Goal: Navigation & Orientation: Find specific page/section

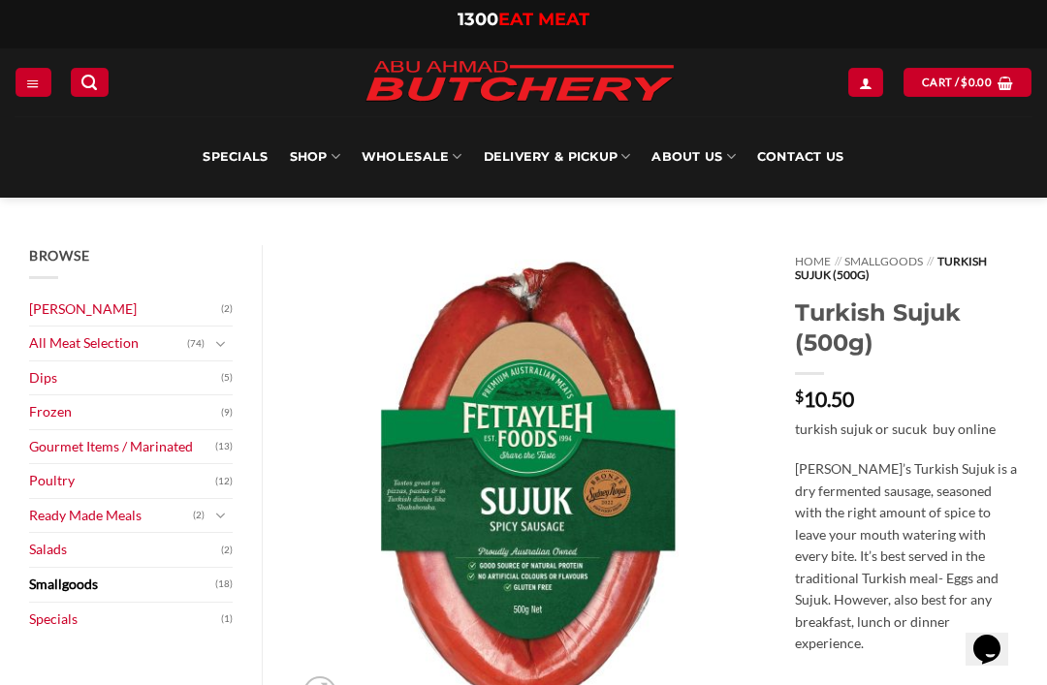
scroll to position [22, 0]
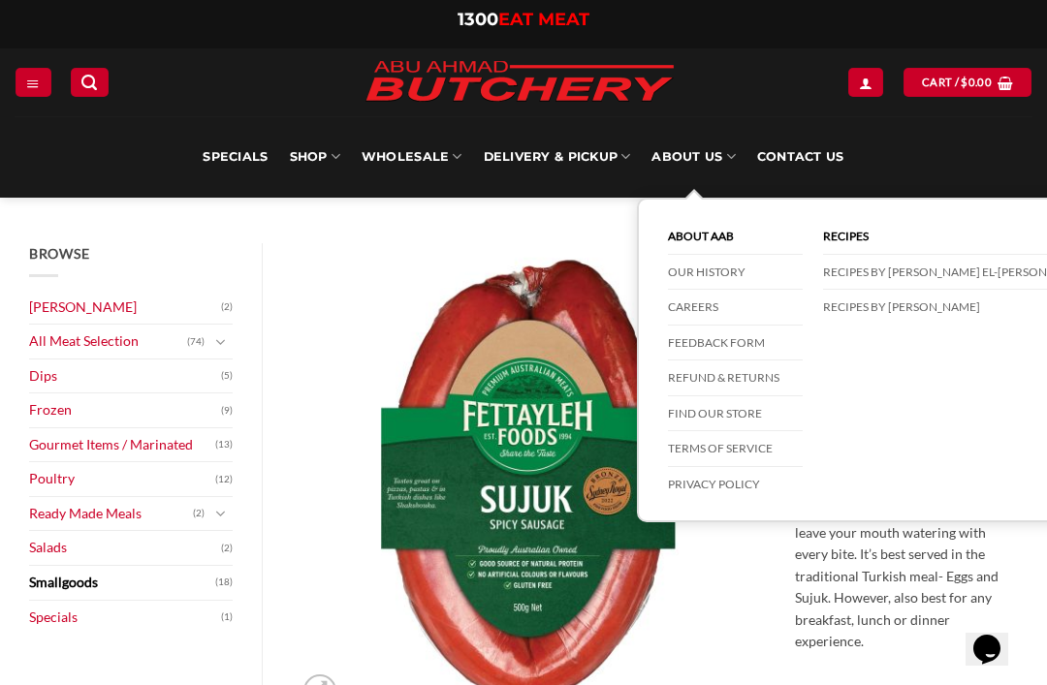
click at [700, 162] on link "About Us" at bounding box center [692, 156] width 83 height 81
click at [724, 414] on link "Find our store" at bounding box center [735, 414] width 135 height 36
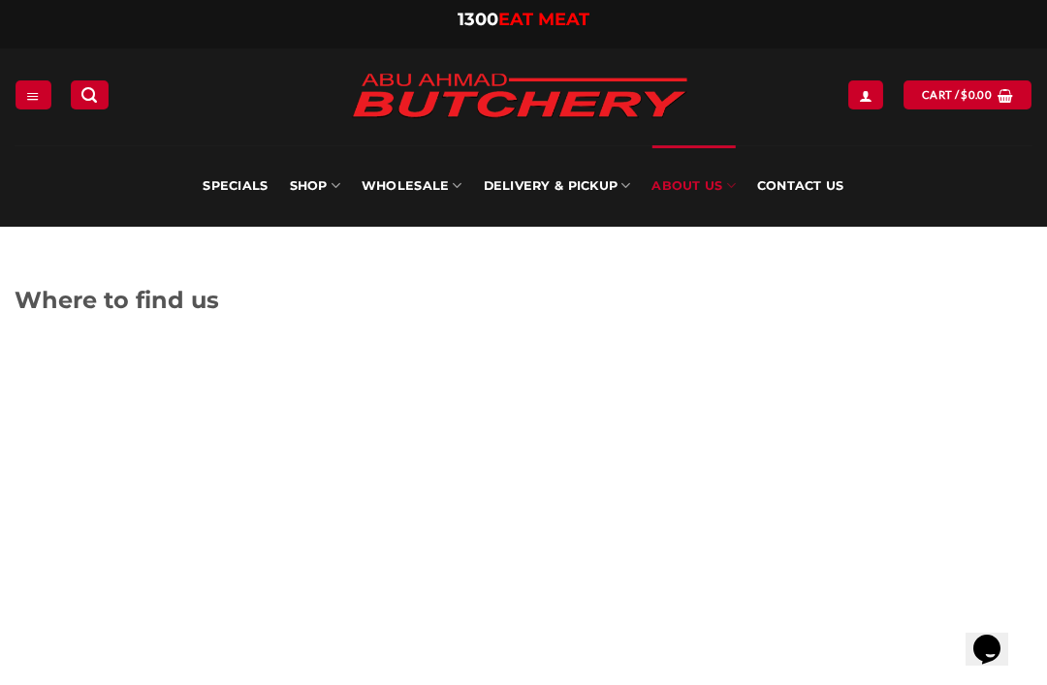
click at [322, 186] on link "SHOP" at bounding box center [315, 185] width 50 height 81
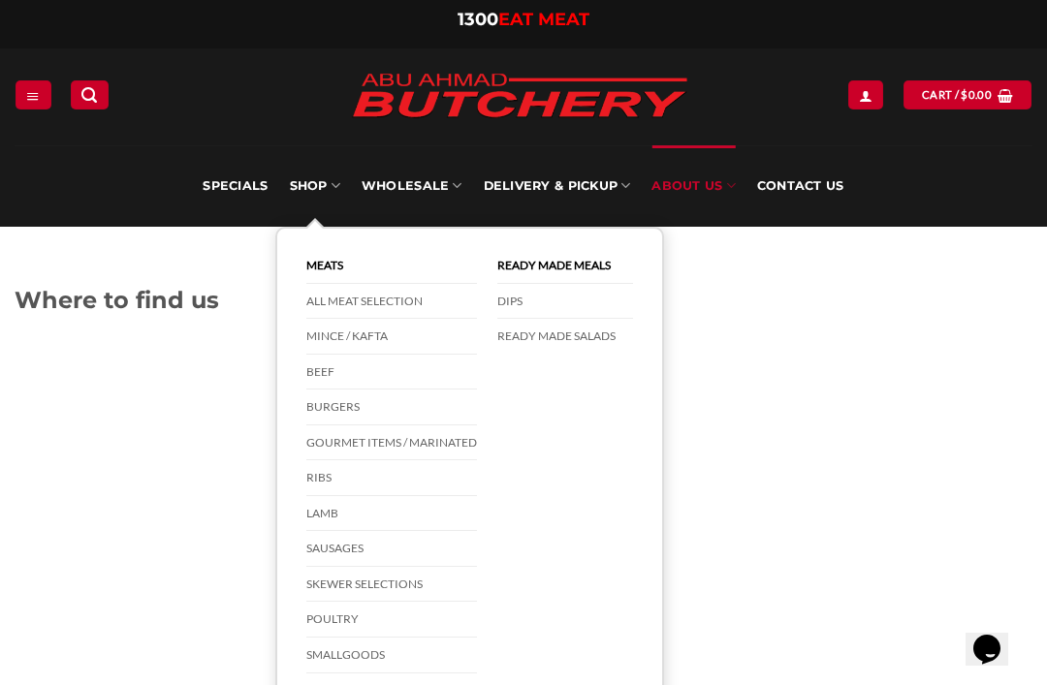
click at [383, 582] on link "Skewer Selections" at bounding box center [391, 585] width 171 height 36
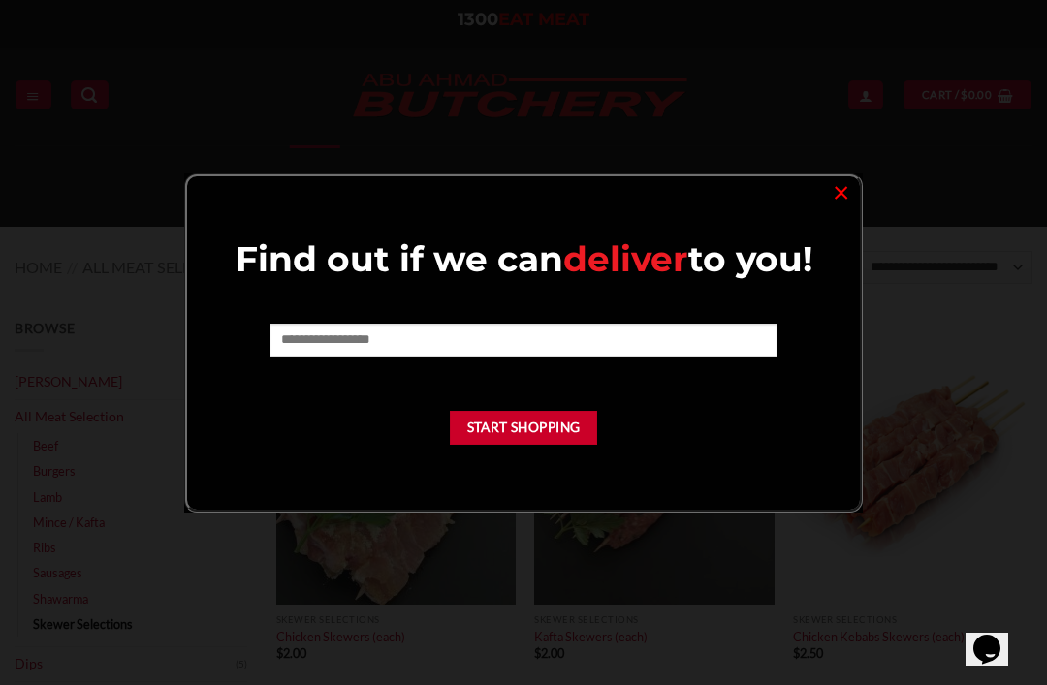
click at [847, 196] on link "×" at bounding box center [841, 191] width 28 height 26
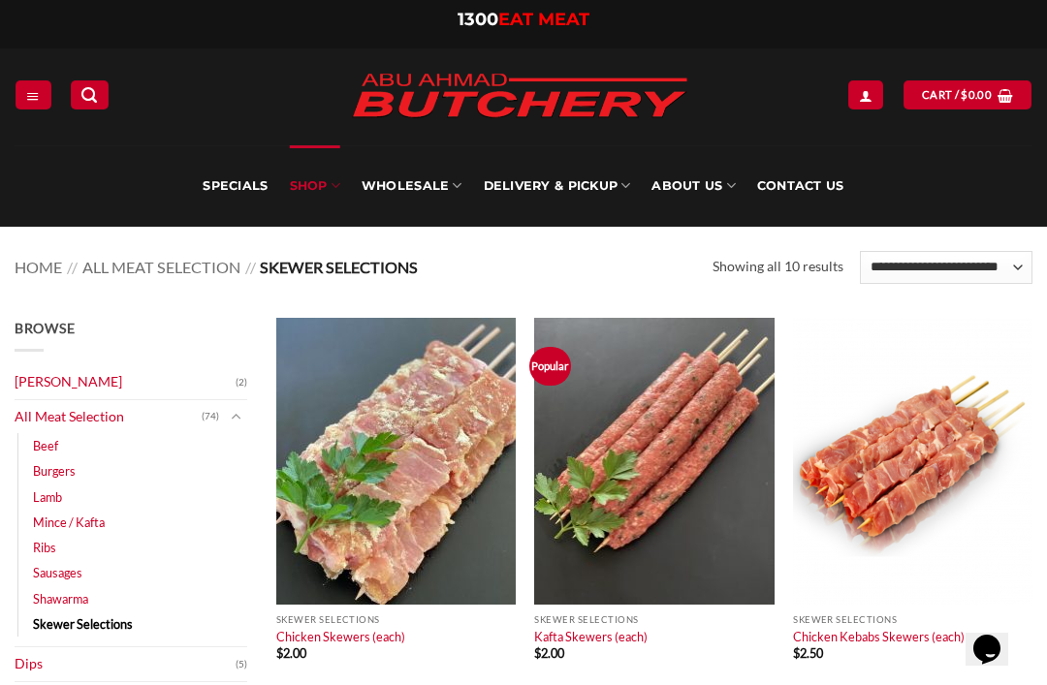
click at [327, 195] on link "SHOP" at bounding box center [315, 185] width 50 height 81
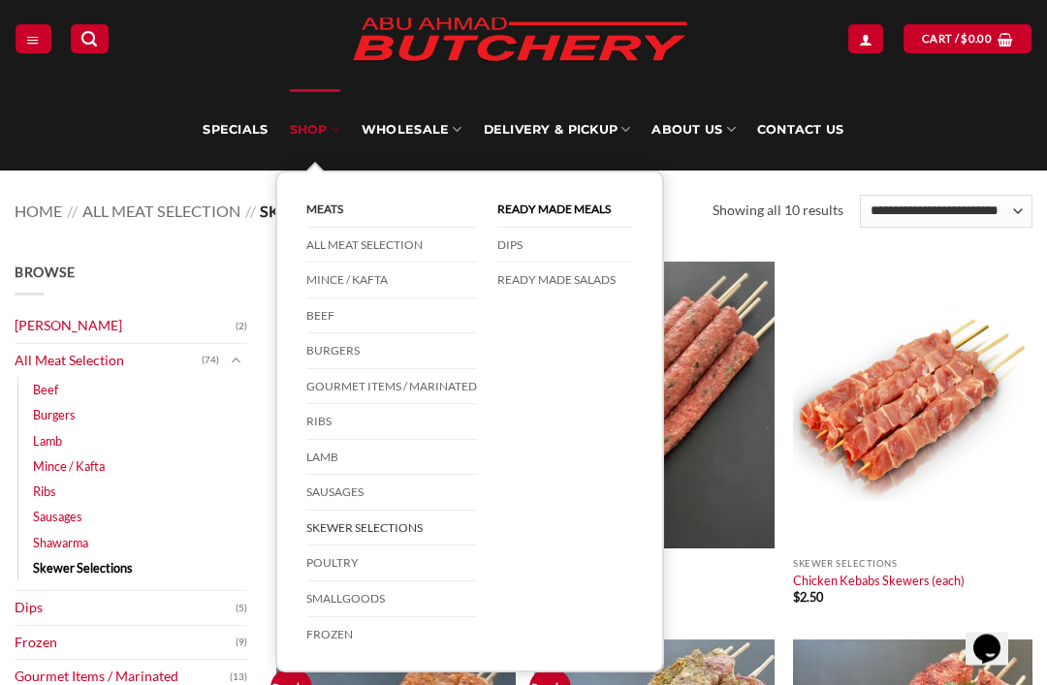
scroll to position [51, 0]
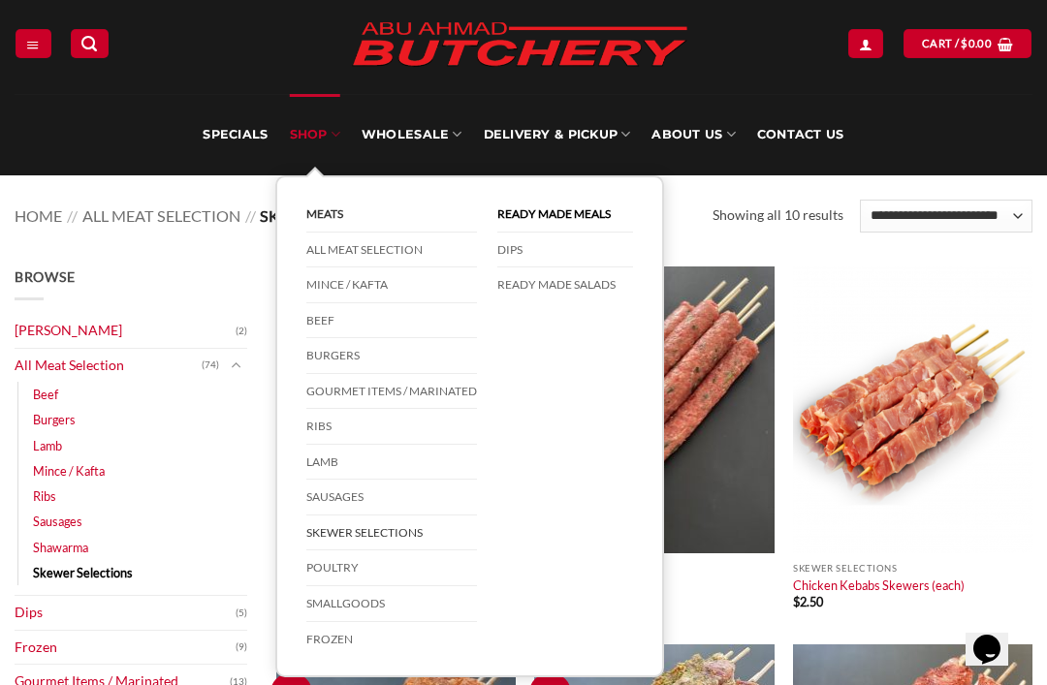
click at [388, 600] on link "Smallgoods" at bounding box center [391, 604] width 171 height 36
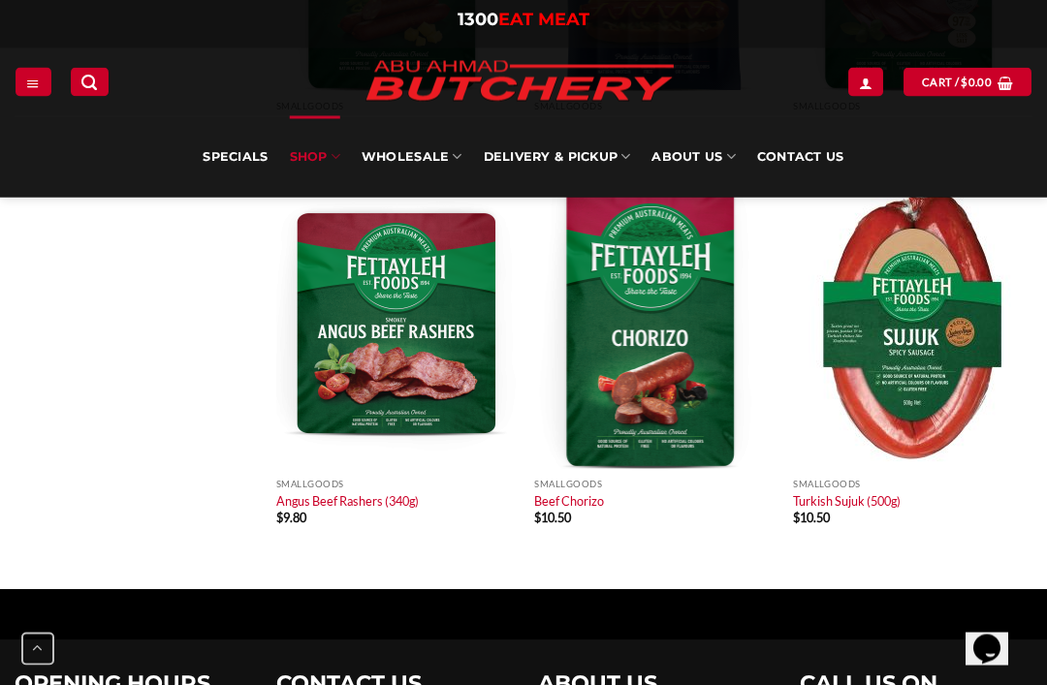
scroll to position [2041, 0]
click at [624, 158] on icon at bounding box center [625, 156] width 10 height 18
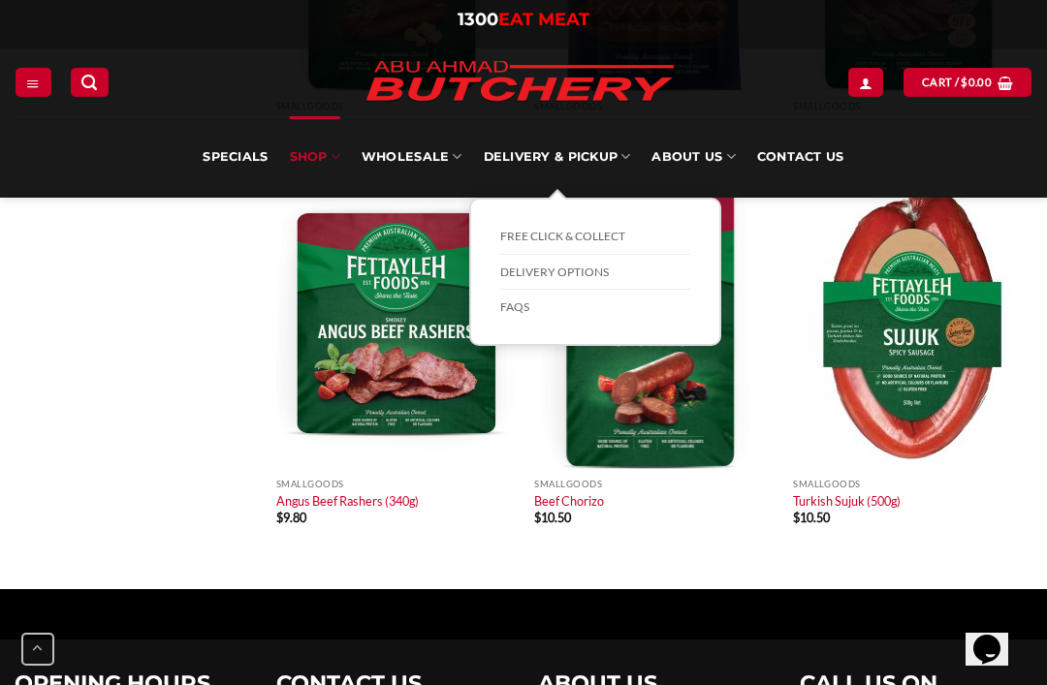
click at [546, 267] on link "Delivery Options" at bounding box center [595, 273] width 190 height 36
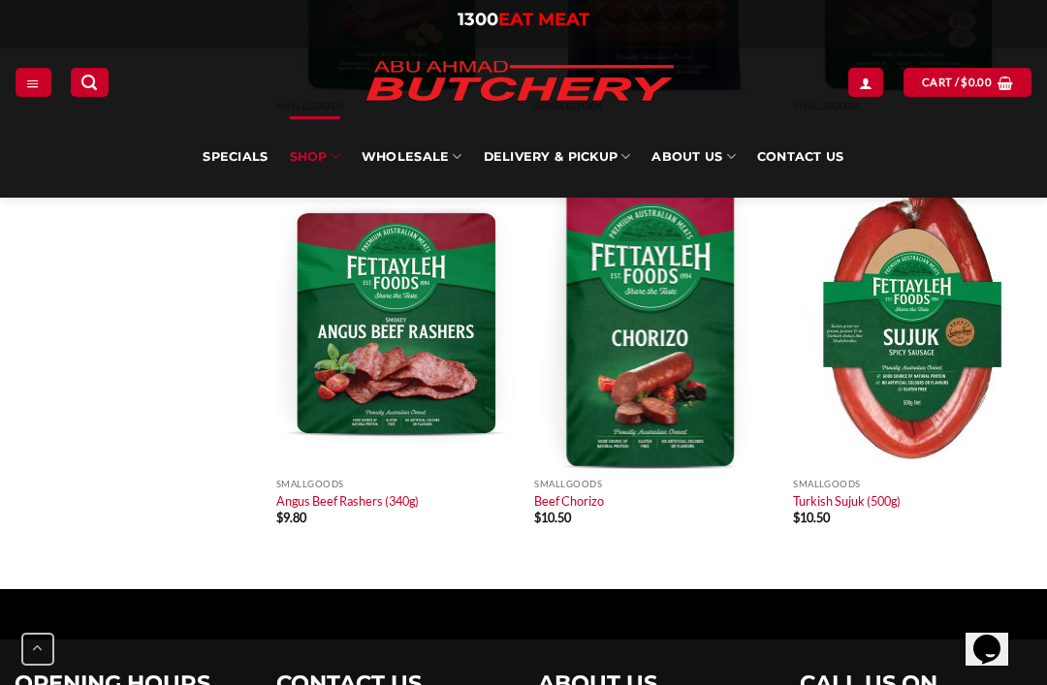
scroll to position [2103, 0]
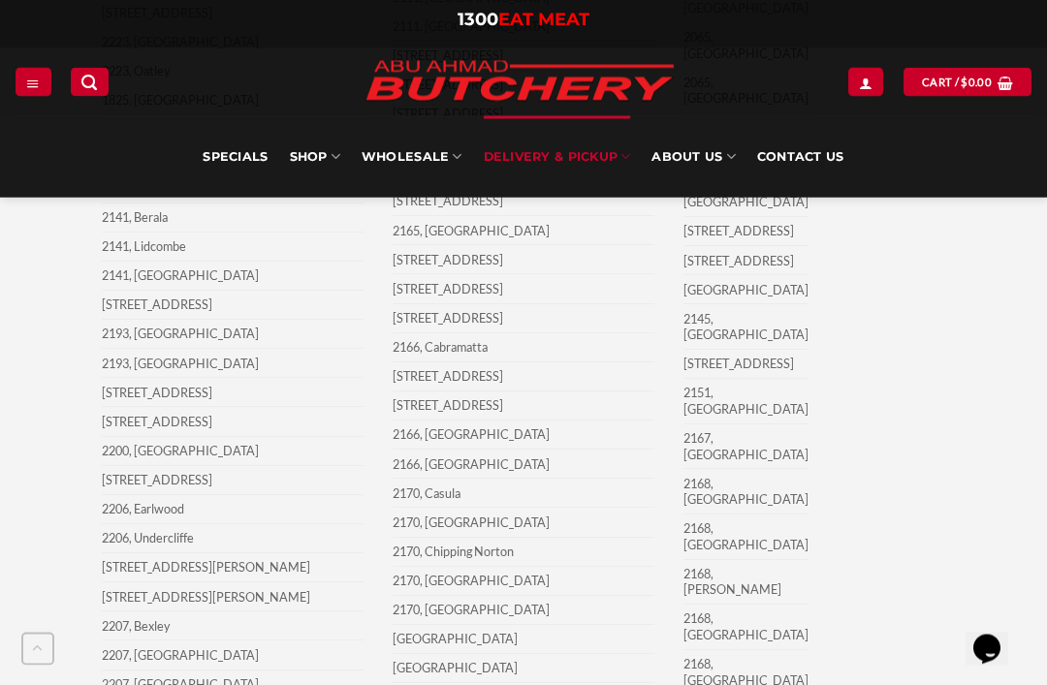
scroll to position [3378, 0]
